Goal: Task Accomplishment & Management: Use online tool/utility

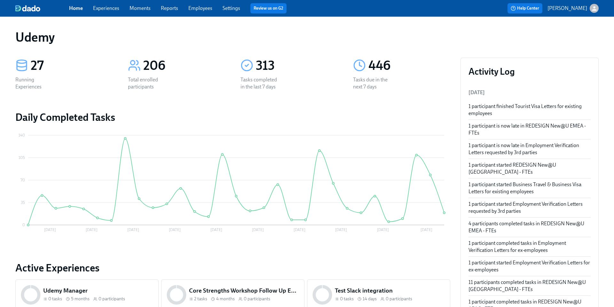
click at [108, 8] on link "Experiences" at bounding box center [106, 8] width 26 height 6
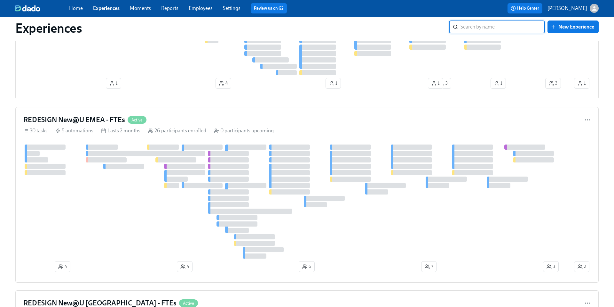
scroll to position [660, 0]
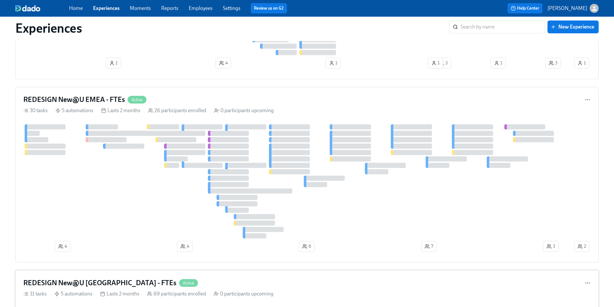
click at [99, 282] on h4 "REDESIGN New@U [GEOGRAPHIC_DATA] - FTEs" at bounding box center [99, 283] width 153 height 10
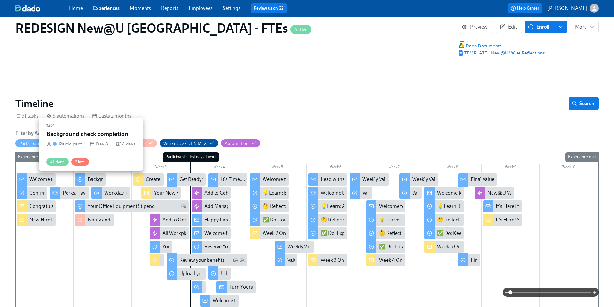
scroll to position [0, 7702]
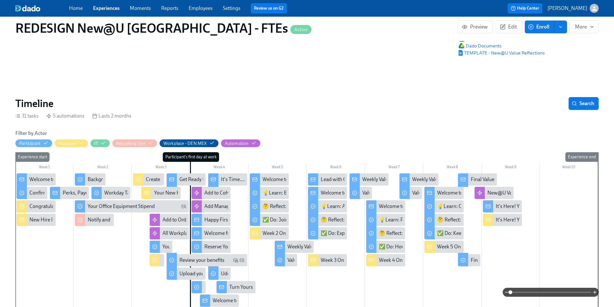
click at [30, 178] on div "Welcome to Udemy - We’re So Happy You’re Here!" at bounding box center [83, 179] width 108 height 7
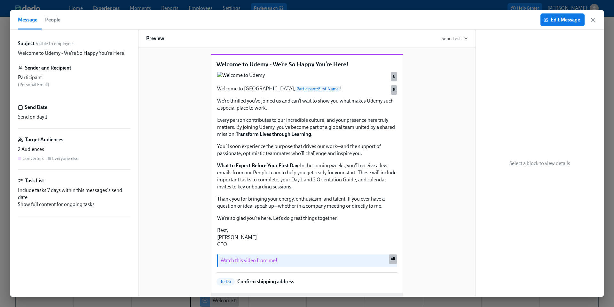
scroll to position [4, 0]
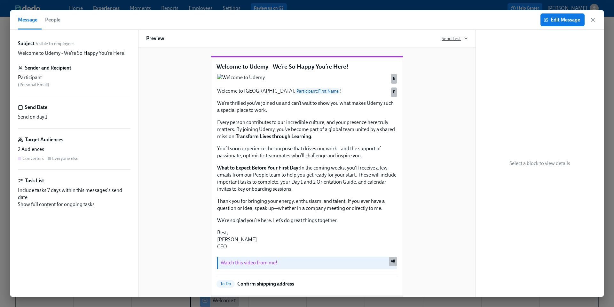
click at [461, 37] on span "Send Test" at bounding box center [455, 38] width 26 height 6
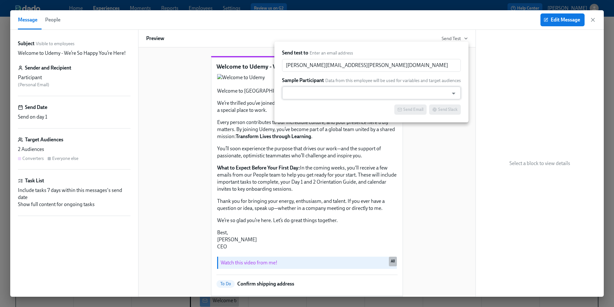
click at [315, 93] on input "text" at bounding box center [365, 92] width 160 height 13
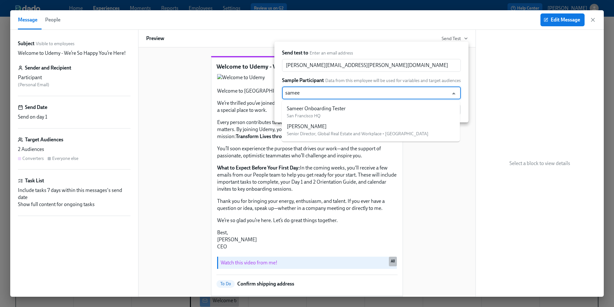
type input "sameer"
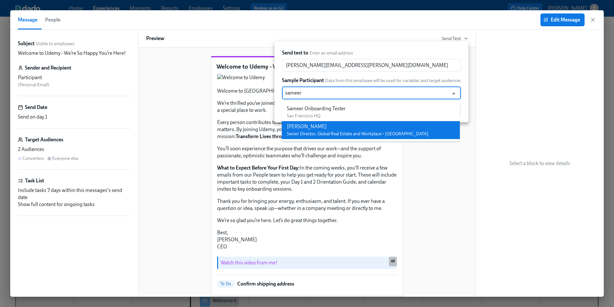
click at [311, 130] on div "[PERSON_NAME] Senior Director, Global Real Estate and Workplace • [GEOGRAPHIC_D…" at bounding box center [358, 130] width 142 height 14
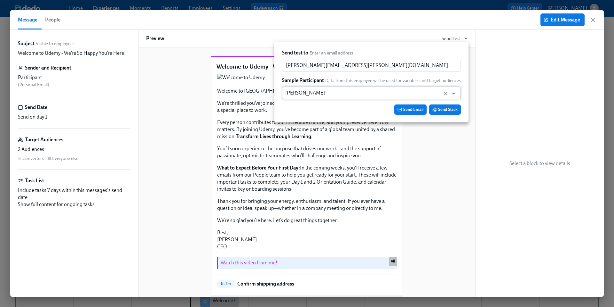
click at [338, 93] on input "[PERSON_NAME]" at bounding box center [365, 92] width 160 height 13
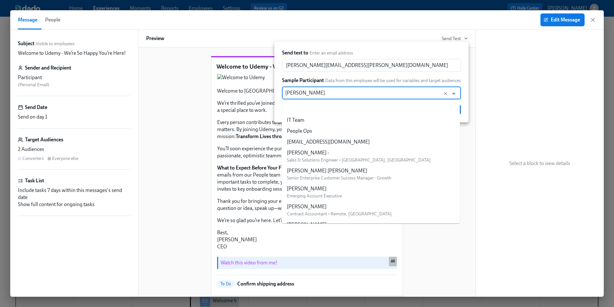
scroll to position [43649, 0]
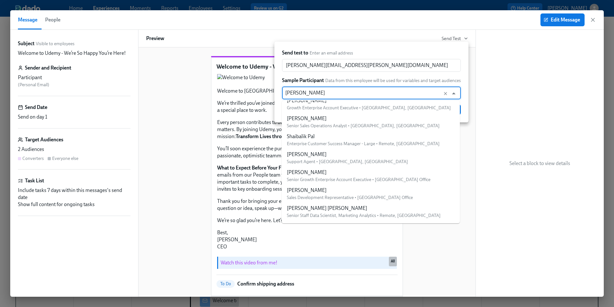
click at [338, 93] on input "[PERSON_NAME]" at bounding box center [365, 92] width 160 height 13
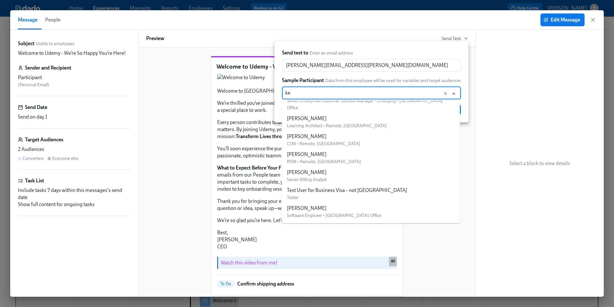
scroll to position [0, 0]
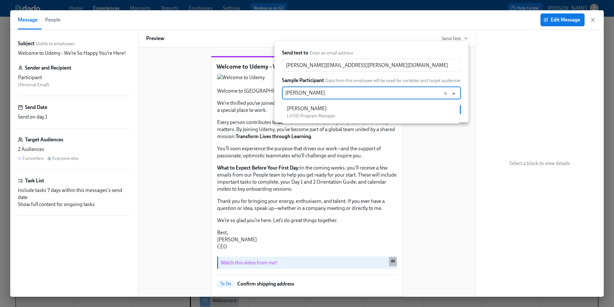
type input "[PERSON_NAME]"
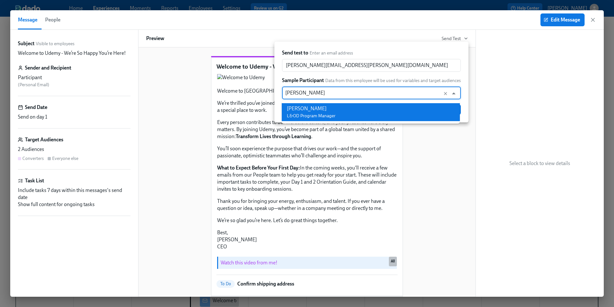
click at [338, 111] on li "[PERSON_NAME] L&OD Program Manager" at bounding box center [371, 112] width 178 height 18
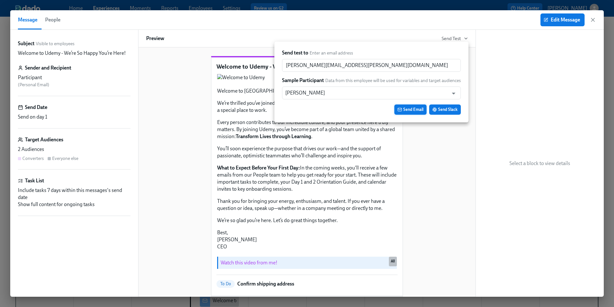
click at [413, 111] on span "Send Email" at bounding box center [411, 109] width 26 height 6
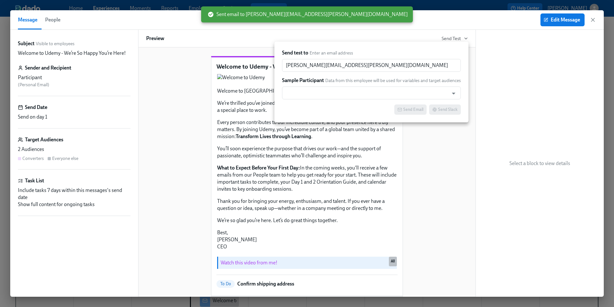
click at [591, 20] on div at bounding box center [307, 153] width 614 height 307
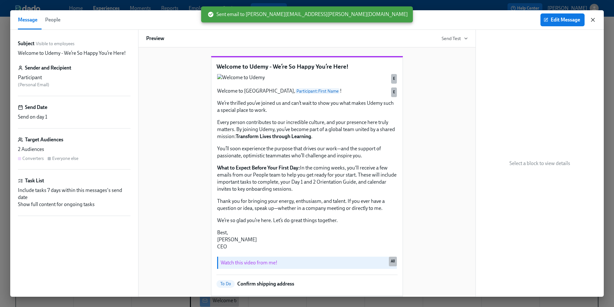
click at [594, 20] on icon "button" at bounding box center [593, 20] width 6 height 6
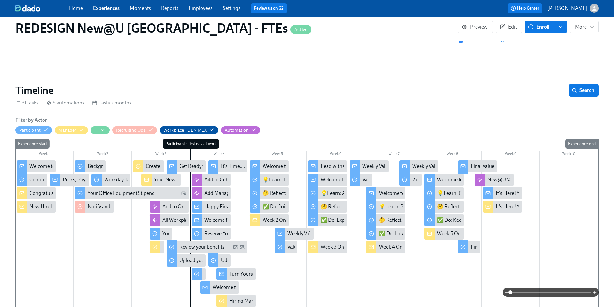
scroll to position [68, 0]
click at [201, 220] on div at bounding box center [197, 219] width 10 height 12
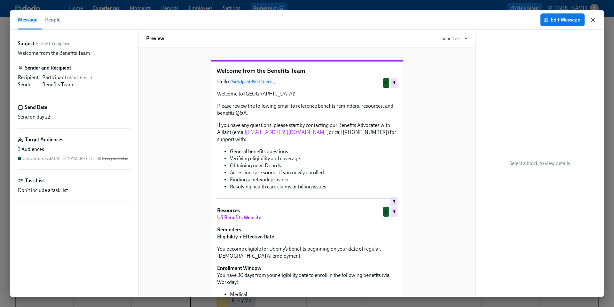
click at [593, 20] on icon "button" at bounding box center [593, 20] width 6 height 6
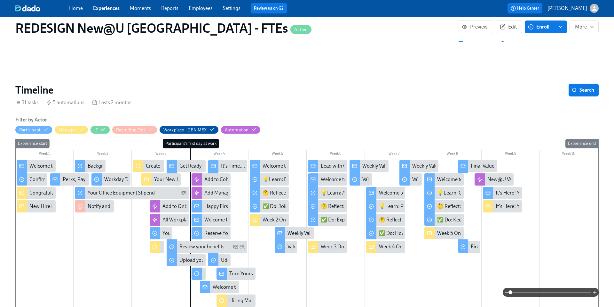
click at [207, 287] on div at bounding box center [205, 287] width 10 height 12
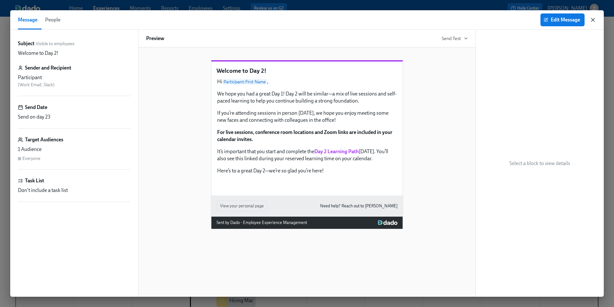
click at [593, 20] on icon "button" at bounding box center [593, 20] width 6 height 6
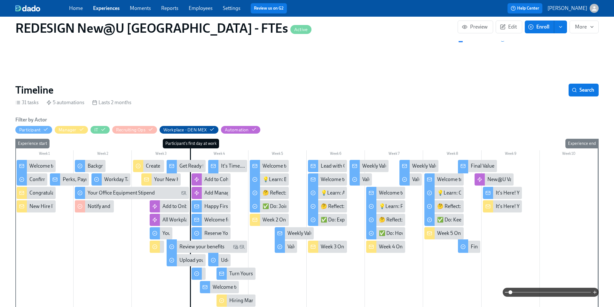
click at [218, 206] on div "Happy First Day!" at bounding box center [222, 206] width 36 height 7
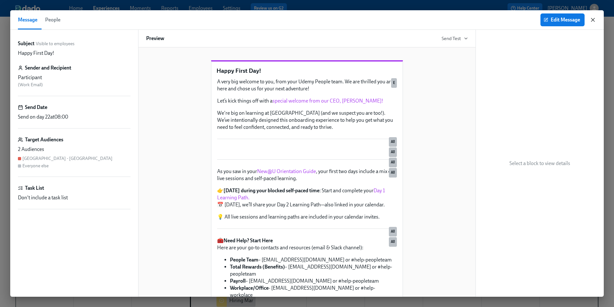
click at [594, 20] on icon "button" at bounding box center [593, 20] width 6 height 6
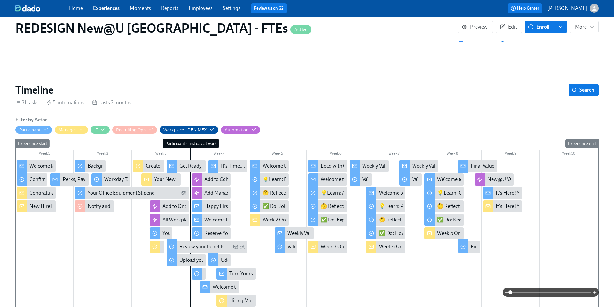
click at [467, 164] on div at bounding box center [463, 166] width 10 height 13
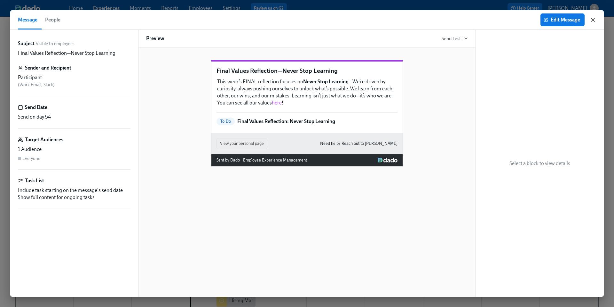
click at [592, 20] on icon "button" at bounding box center [593, 20] width 6 height 6
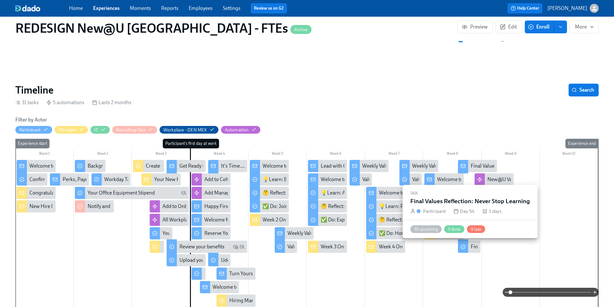
click at [474, 249] on div "Final Values Reflection: Never Stop Learning" at bounding box center [519, 246] width 96 height 7
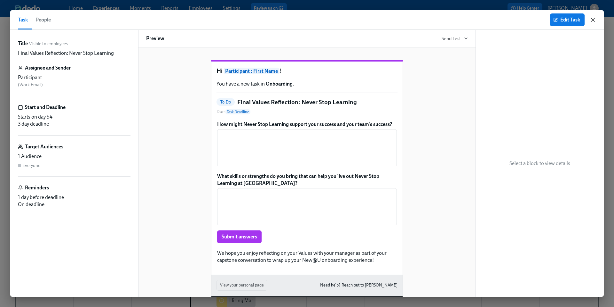
click at [595, 20] on icon "button" at bounding box center [593, 20] width 6 height 6
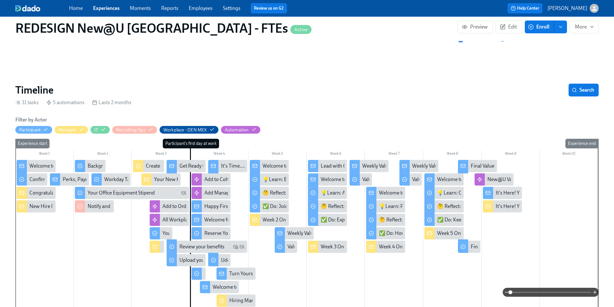
click at [501, 190] on div "It's Here! Your 5 Week Values Reflection" at bounding box center [539, 192] width 86 height 7
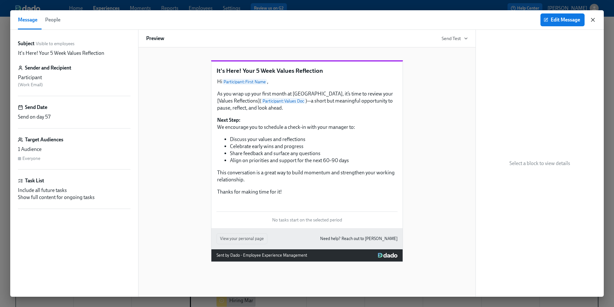
click at [594, 20] on icon "button" at bounding box center [593, 19] width 3 height 3
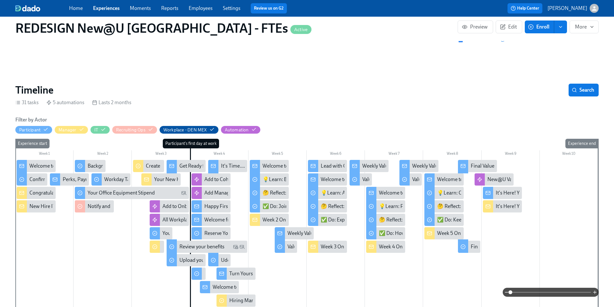
click at [448, 178] on div "Welcome to Week 5 — you made it! 🎉" at bounding box center [478, 179] width 83 height 7
